Goal: Task Accomplishment & Management: Manage account settings

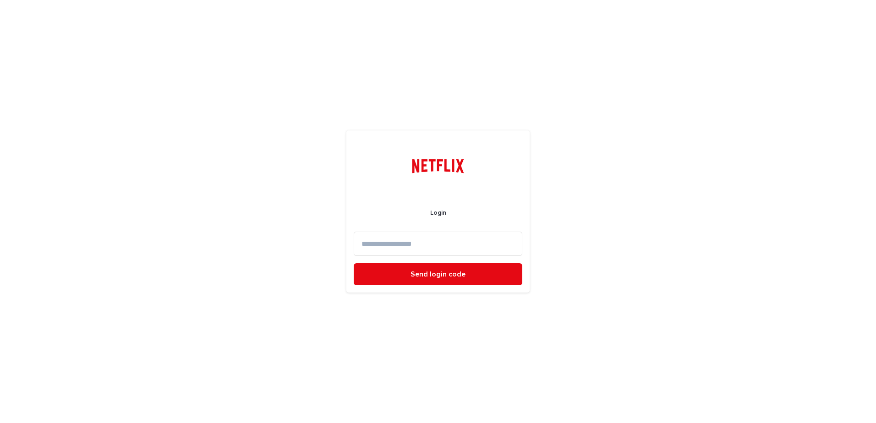
click at [431, 240] on input at bounding box center [438, 244] width 169 height 24
type input "**********"
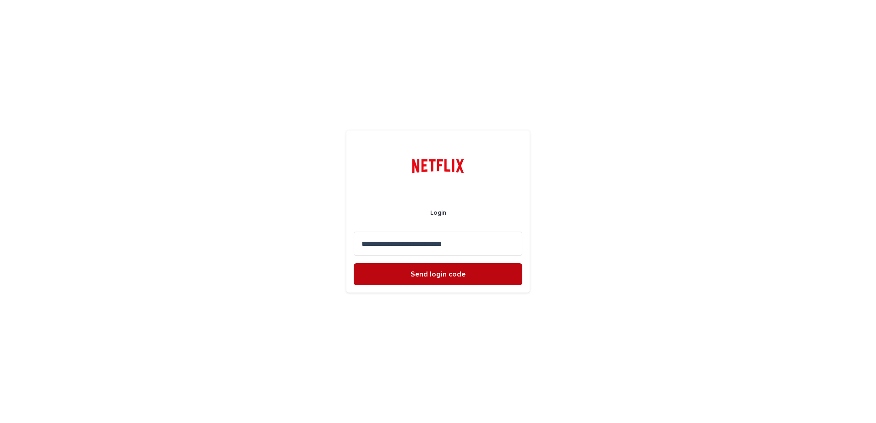
click at [413, 275] on span "Send login code" at bounding box center [437, 274] width 55 height 7
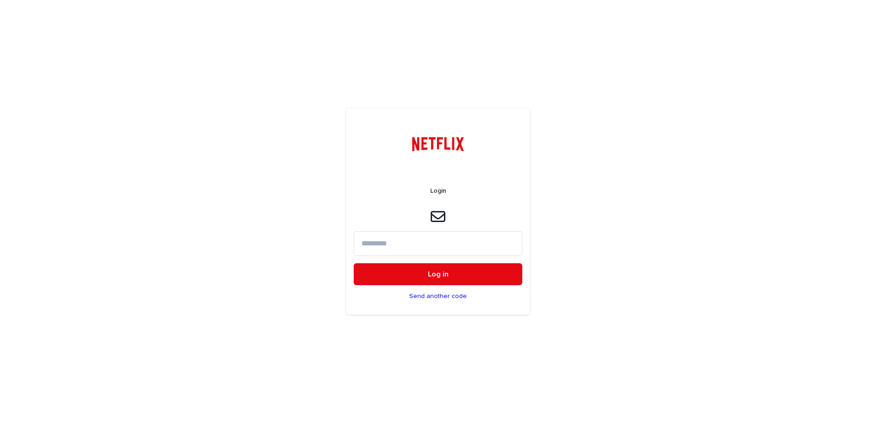
click at [452, 241] on input at bounding box center [438, 243] width 169 height 24
paste input "******"
type input "******"
click at [490, 272] on button "Log in" at bounding box center [438, 274] width 169 height 22
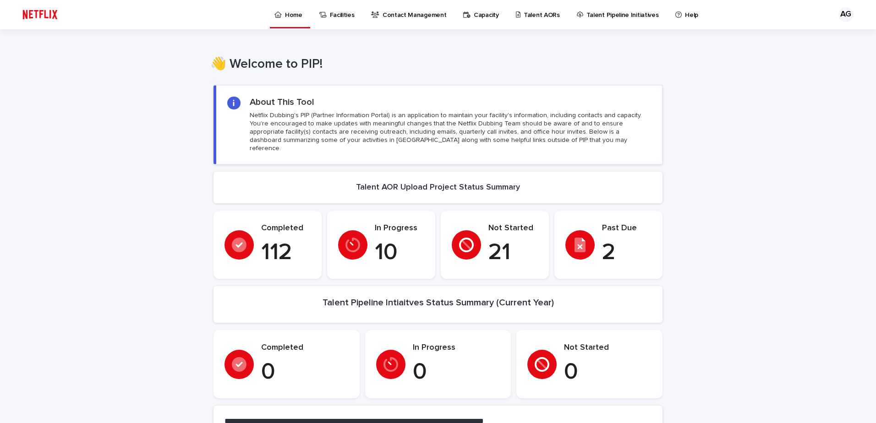
click at [505, 17] on div "Home Facilities Contact Management Capacity Talent AORs Talent Pipeline Initiat…" at bounding box center [485, 14] width 441 height 28
click at [515, 16] on div "Talent AORs" at bounding box center [539, 9] width 49 height 19
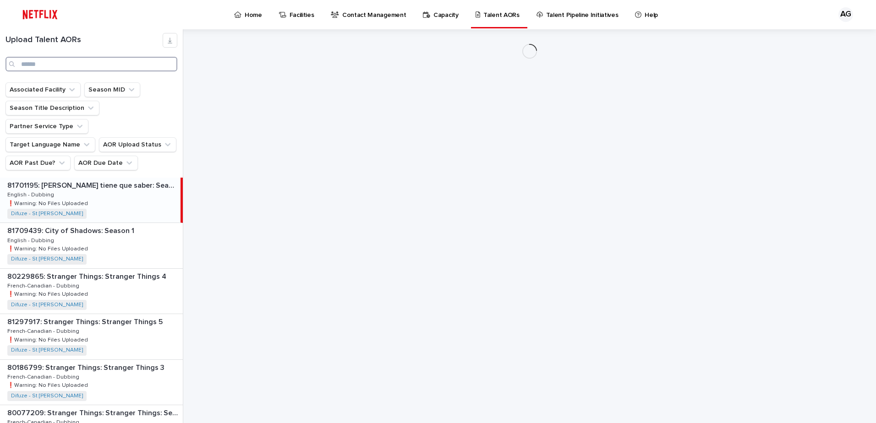
click at [36, 66] on input "Search" at bounding box center [91, 64] width 172 height 15
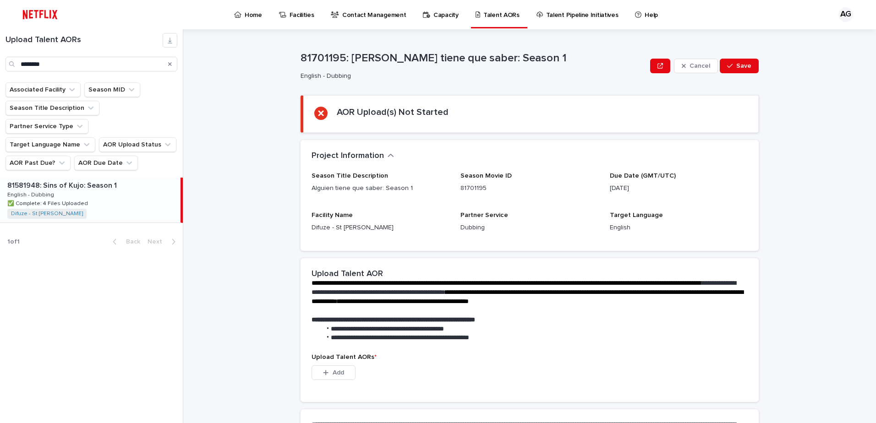
click at [85, 180] on p "81581948: Sins of Kujo: Season 1" at bounding box center [62, 185] width 111 height 11
type input "*******"
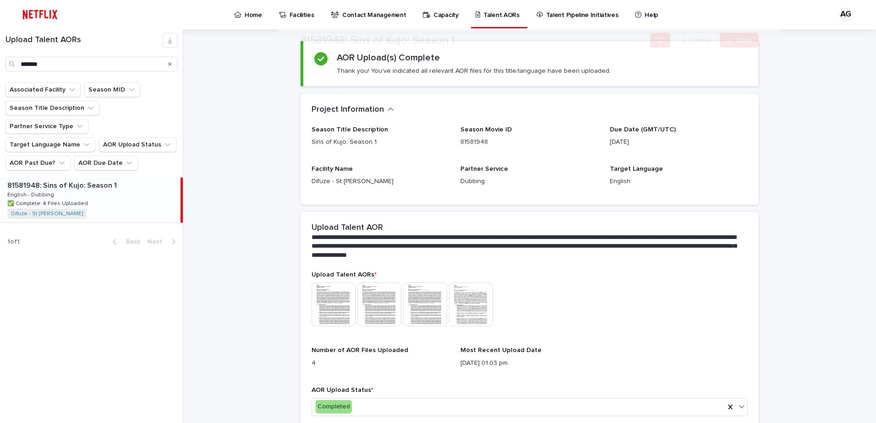
scroll to position [99, 0]
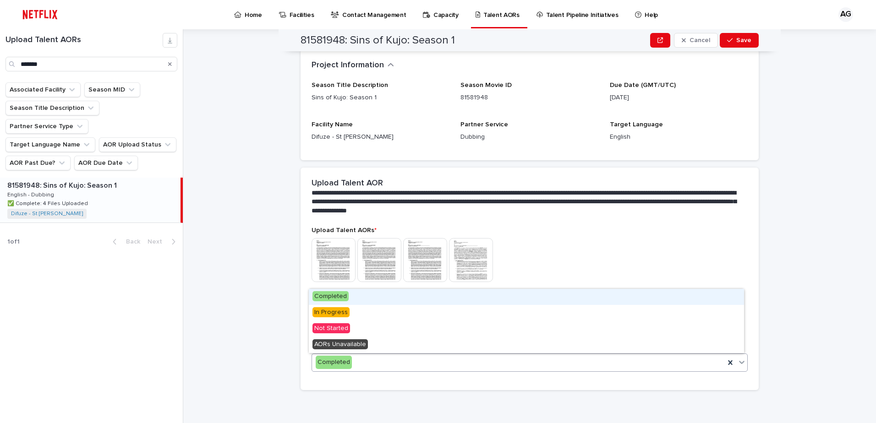
click at [369, 365] on div "Completed" at bounding box center [518, 362] width 413 height 15
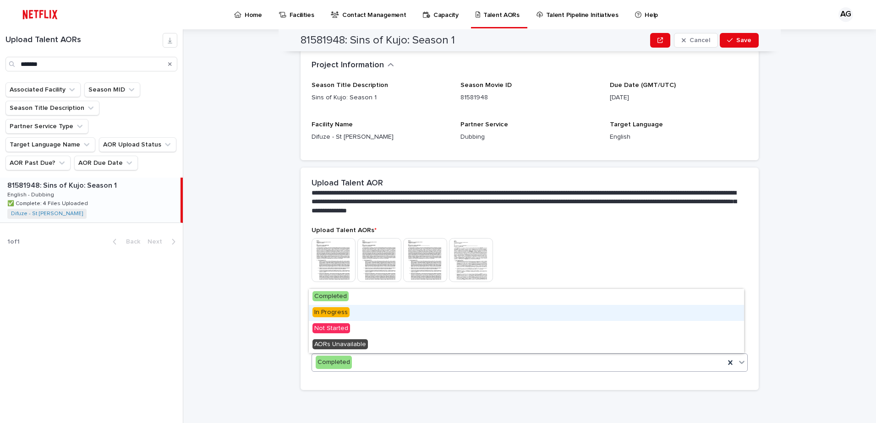
click at [340, 312] on span "In Progress" at bounding box center [330, 312] width 37 height 10
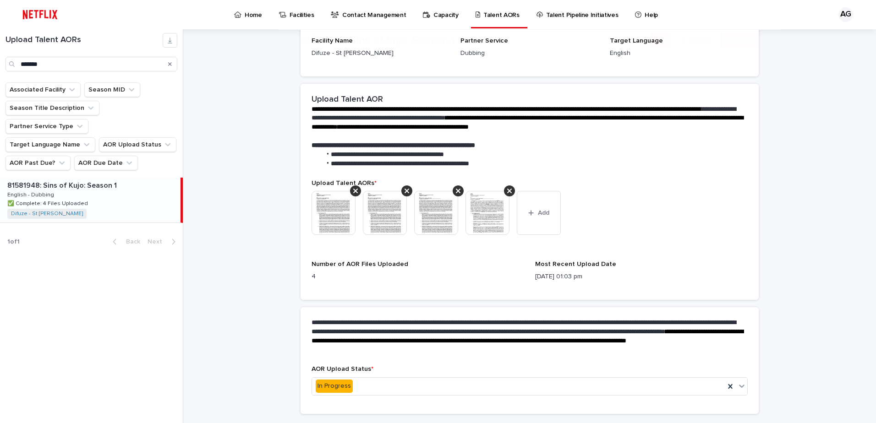
scroll to position [183, 0]
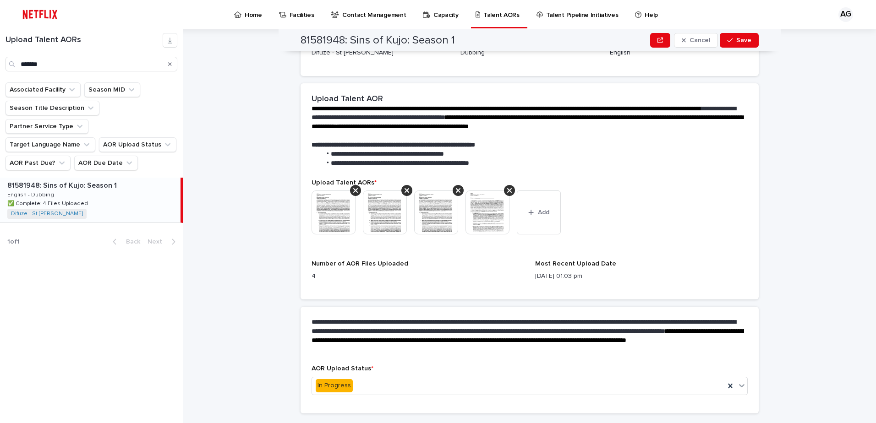
click at [486, 225] on img at bounding box center [487, 213] width 44 height 44
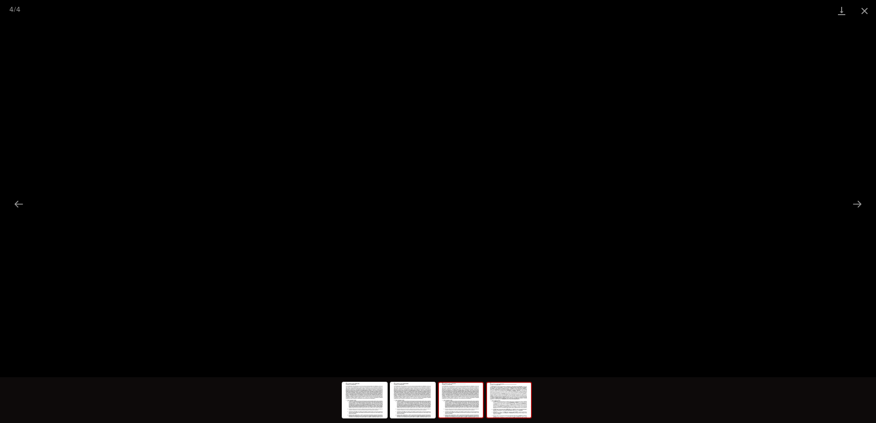
click at [464, 404] on img at bounding box center [461, 400] width 44 height 35
click at [411, 409] on img at bounding box center [413, 400] width 44 height 35
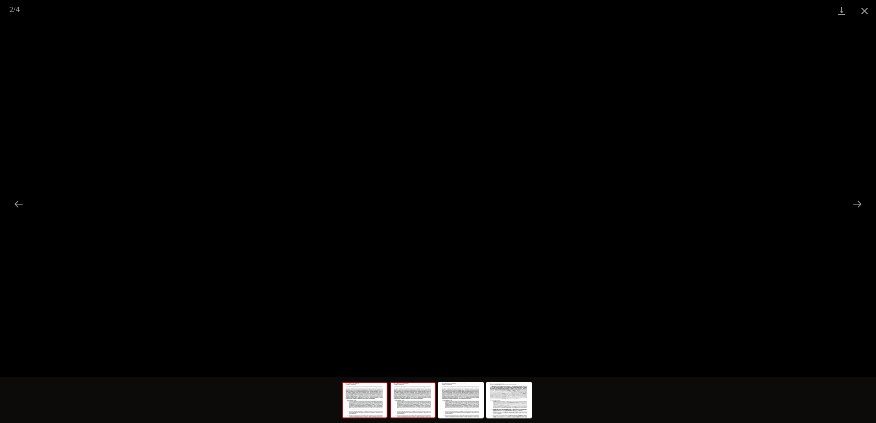
click at [382, 410] on img at bounding box center [365, 400] width 44 height 35
click at [865, 8] on button "Close gallery" at bounding box center [864, 11] width 23 height 22
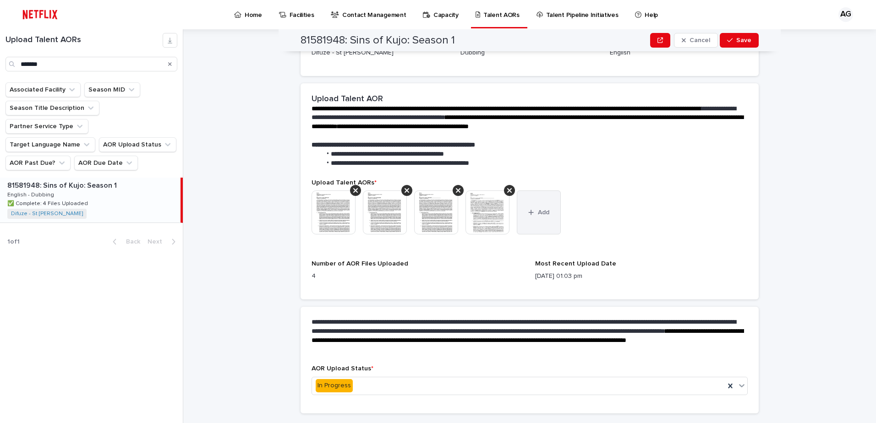
click at [551, 221] on button "Add" at bounding box center [539, 213] width 44 height 44
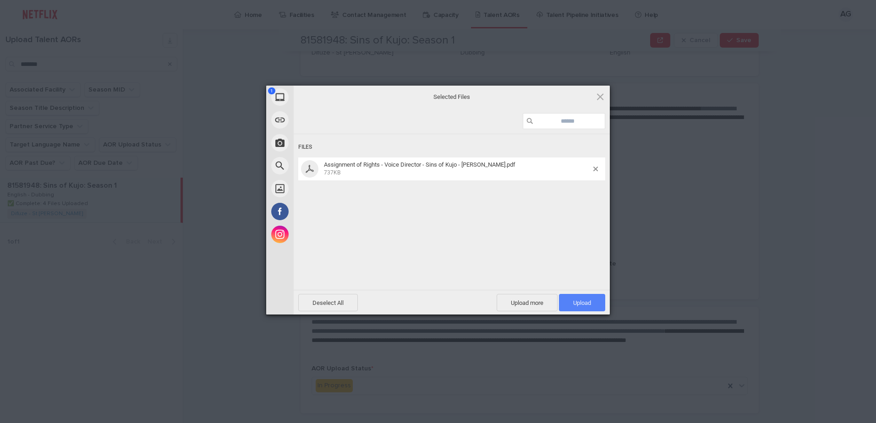
click at [590, 303] on span "Upload 1" at bounding box center [582, 303] width 18 height 7
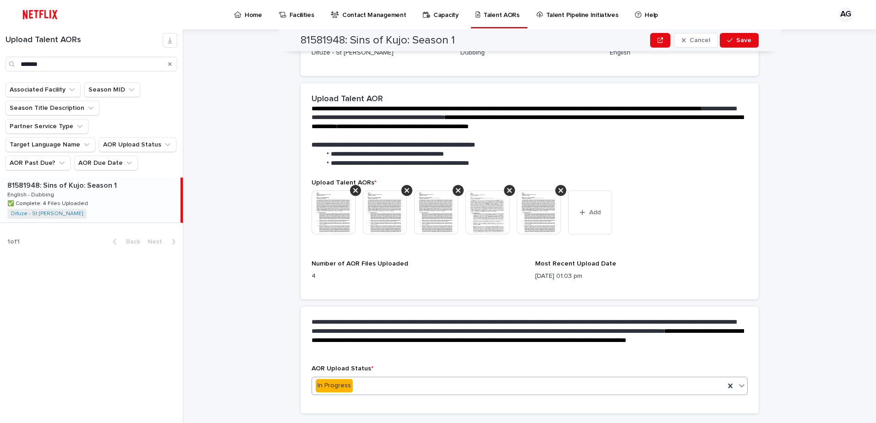
click at [699, 391] on div "In Progress" at bounding box center [518, 385] width 413 height 15
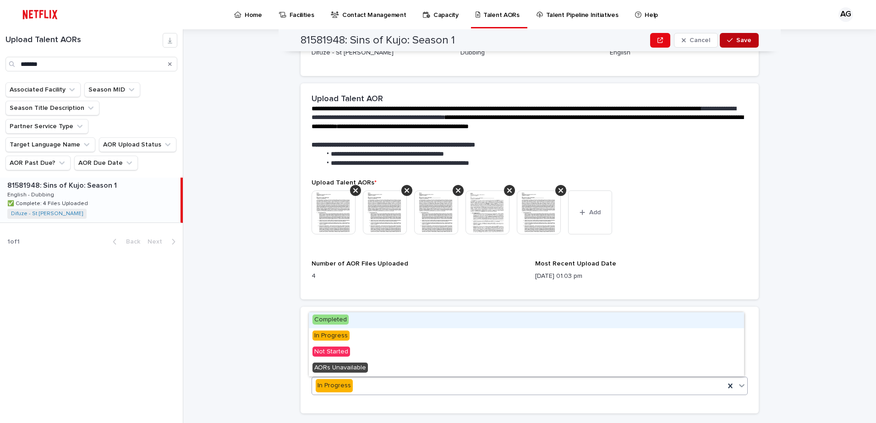
click at [750, 41] on button "Save" at bounding box center [738, 40] width 39 height 15
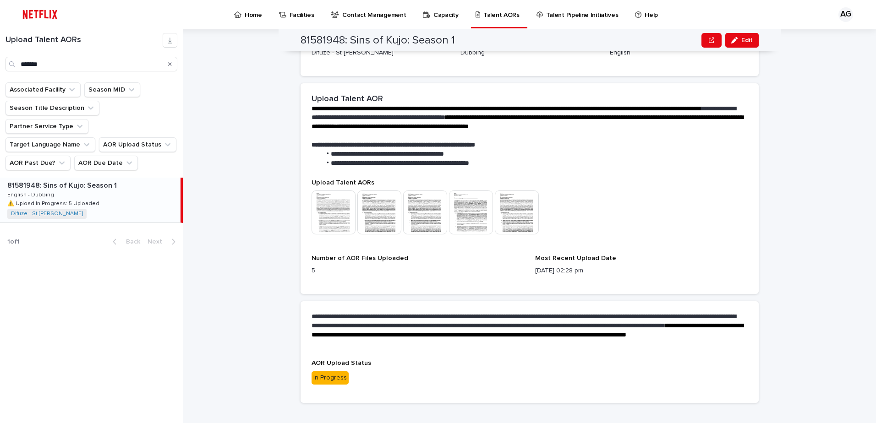
drag, startPoint x: 833, startPoint y: 302, endPoint x: 833, endPoint y: 293, distance: 9.6
click at [833, 302] on div "**********" at bounding box center [534, 226] width 681 height 394
